Goal: Find specific page/section: Find specific page/section

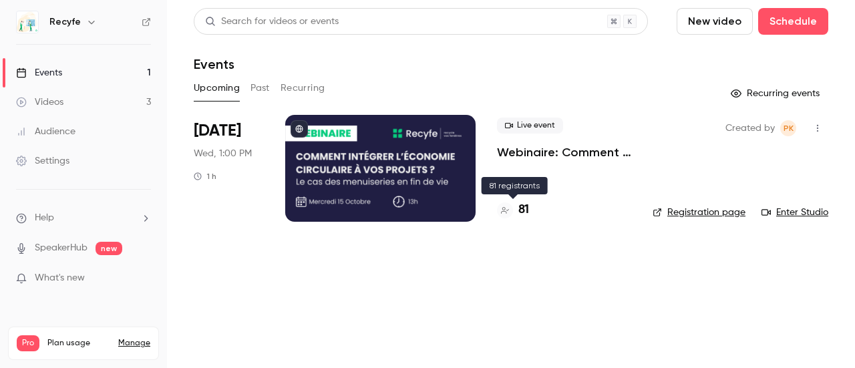
click at [522, 214] on h4 "81" at bounding box center [523, 210] width 11 height 18
